Goal: Task Accomplishment & Management: Complete application form

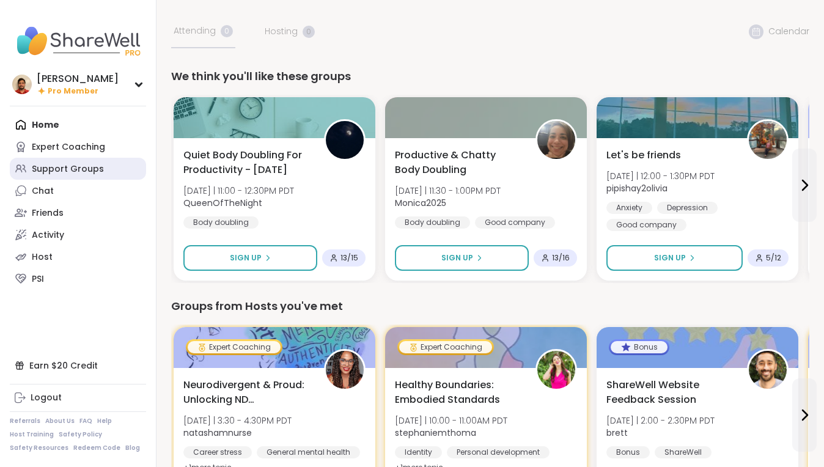
click at [68, 163] on div "Support Groups" at bounding box center [68, 169] width 72 height 12
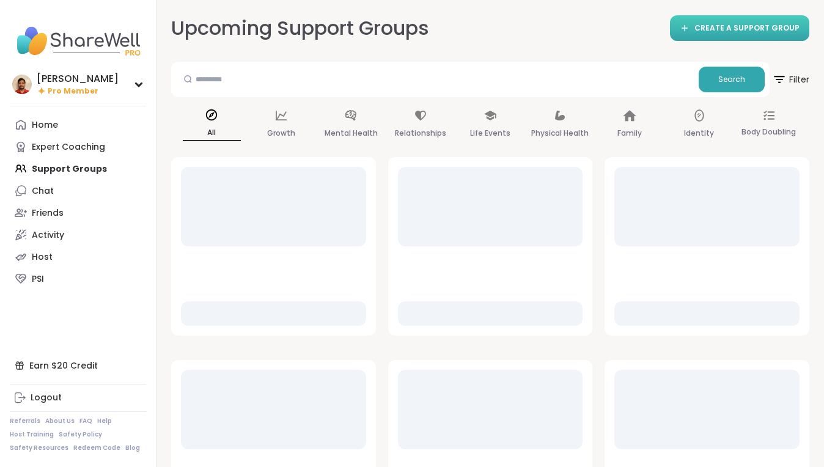
click at [696, 34] on link "CREATE A SUPPORT GROUP" at bounding box center [739, 28] width 139 height 26
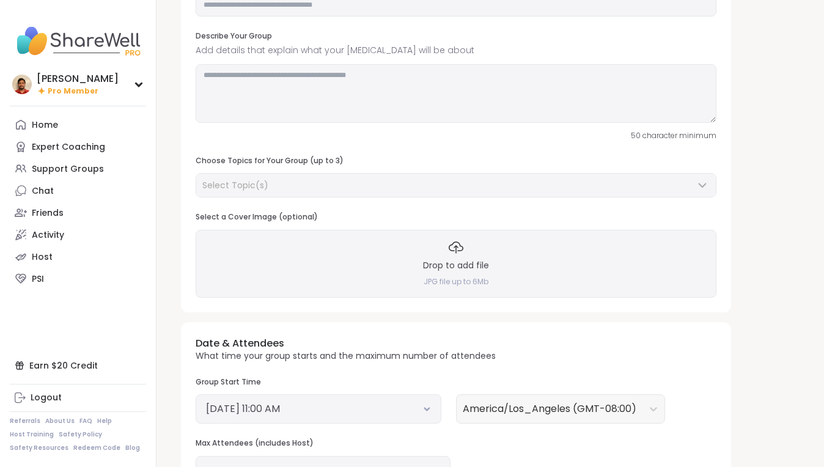
scroll to position [326, 0]
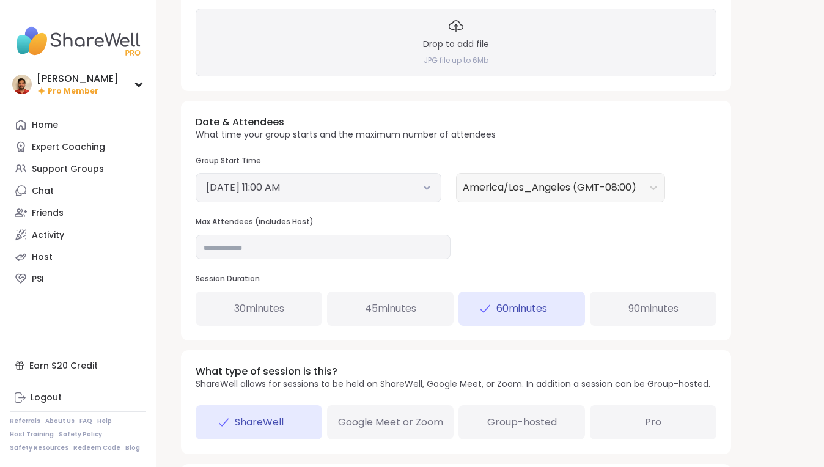
click at [381, 186] on button "[DATE] 11:00 AM" at bounding box center [318, 187] width 225 height 15
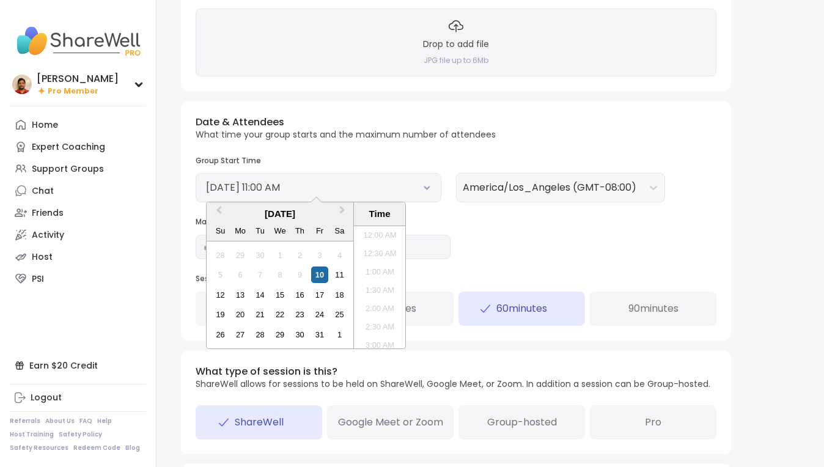
scroll to position [351, 0]
click at [389, 181] on button "[DATE] 11:00 AM" at bounding box center [318, 187] width 225 height 15
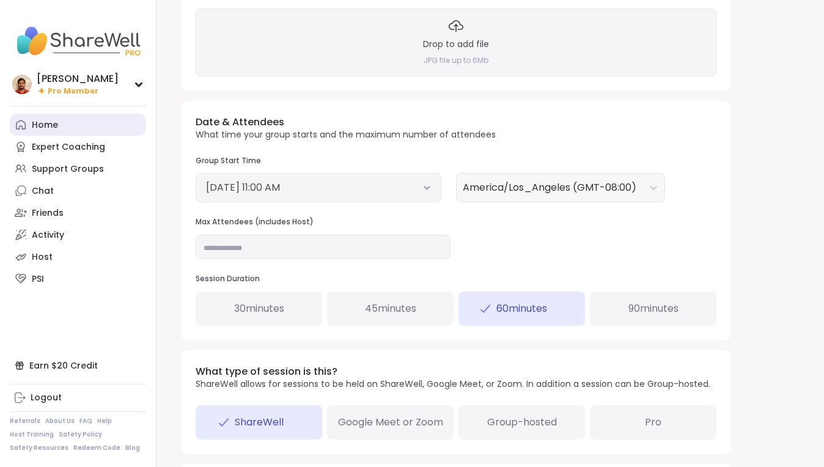
click at [31, 123] on link "Home" at bounding box center [78, 125] width 136 height 22
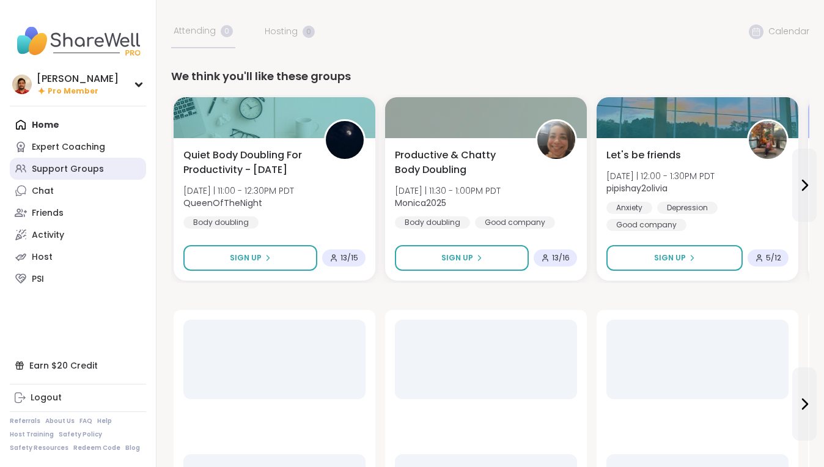
click at [58, 159] on link "Support Groups" at bounding box center [78, 169] width 136 height 22
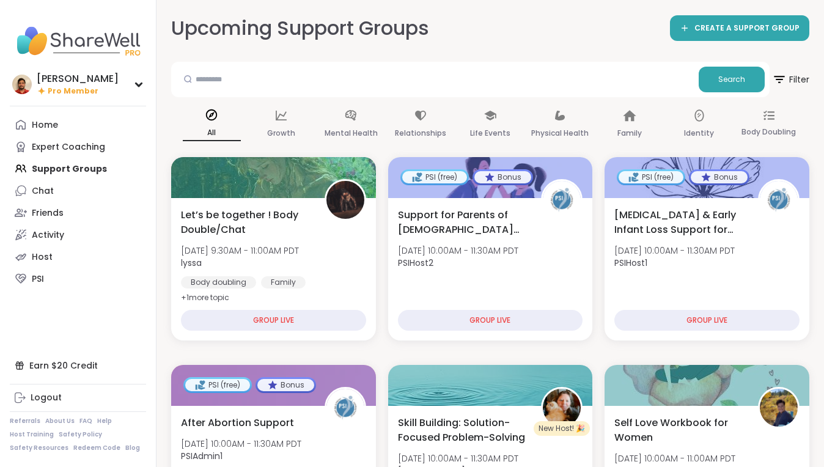
click at [342, 40] on h2 "Upcoming Support Groups" at bounding box center [300, 29] width 258 height 28
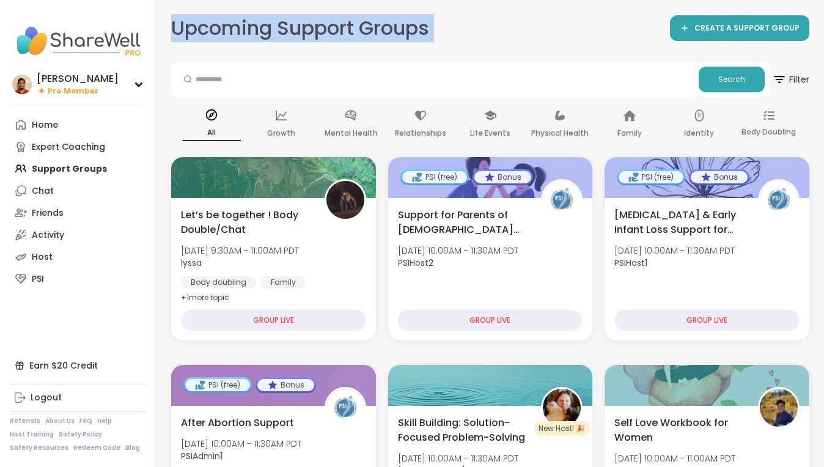
click at [342, 40] on h2 "Upcoming Support Groups" at bounding box center [300, 29] width 258 height 28
